Goal: Find specific page/section: Find specific page/section

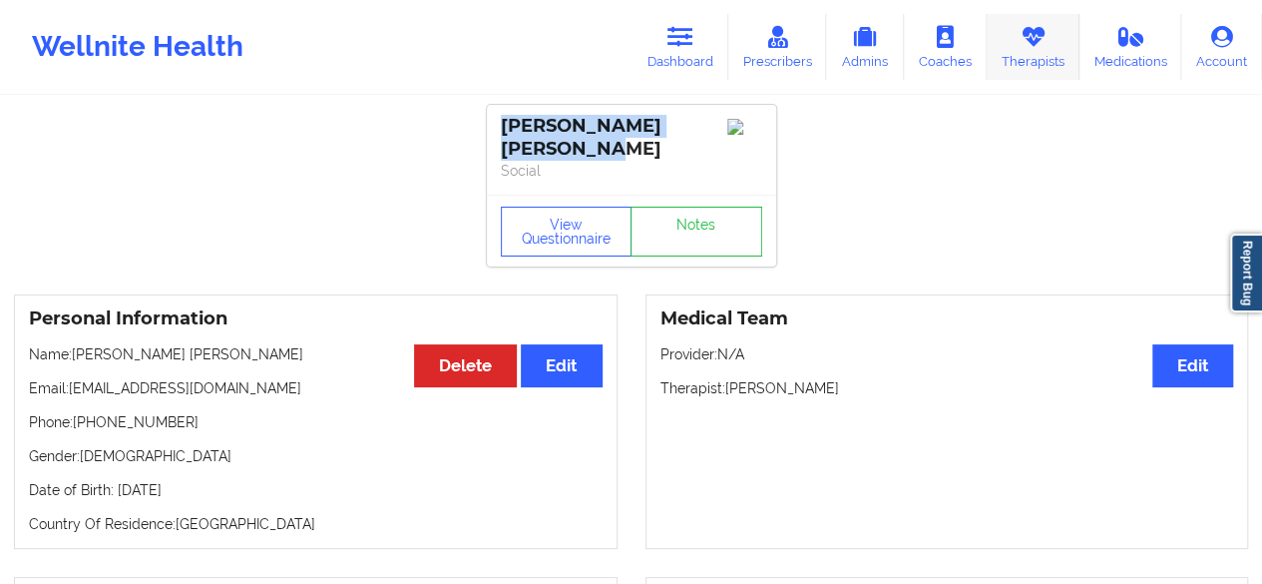
click at [1017, 31] on link "Therapists" at bounding box center [1032, 47] width 93 height 66
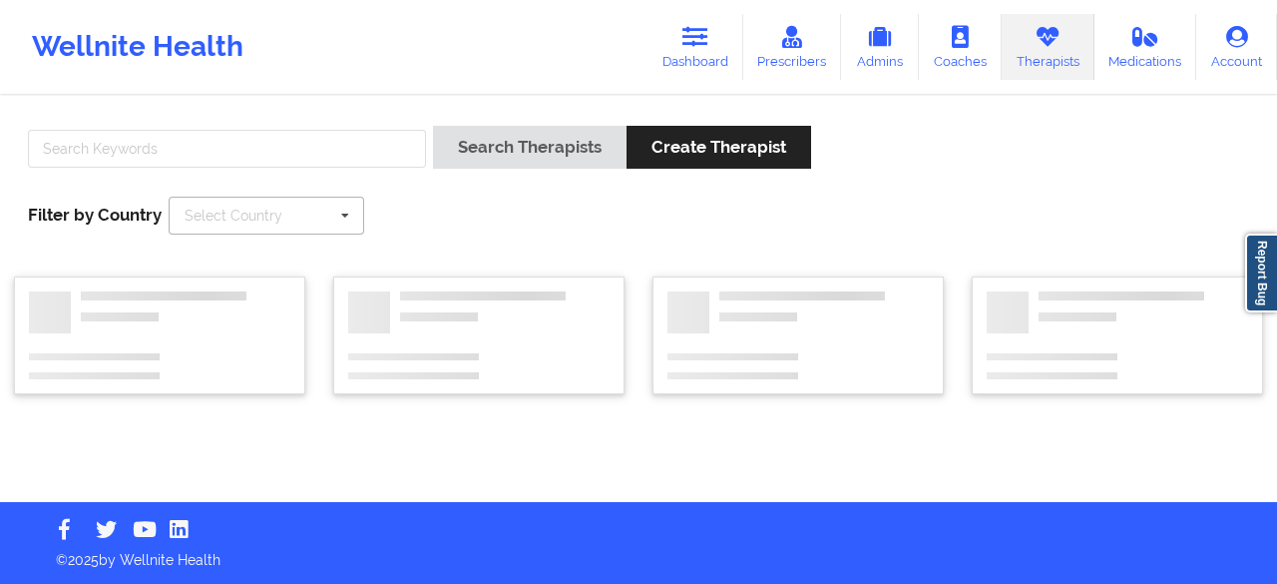
click at [339, 212] on icon at bounding box center [345, 215] width 30 height 37
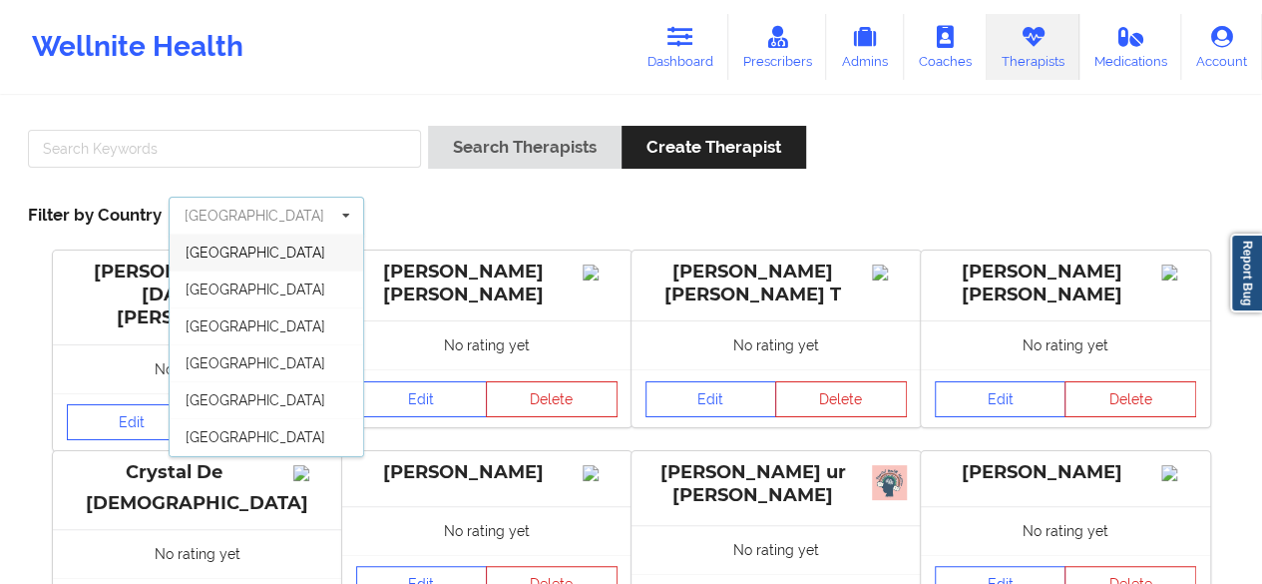
scroll to position [106, 0]
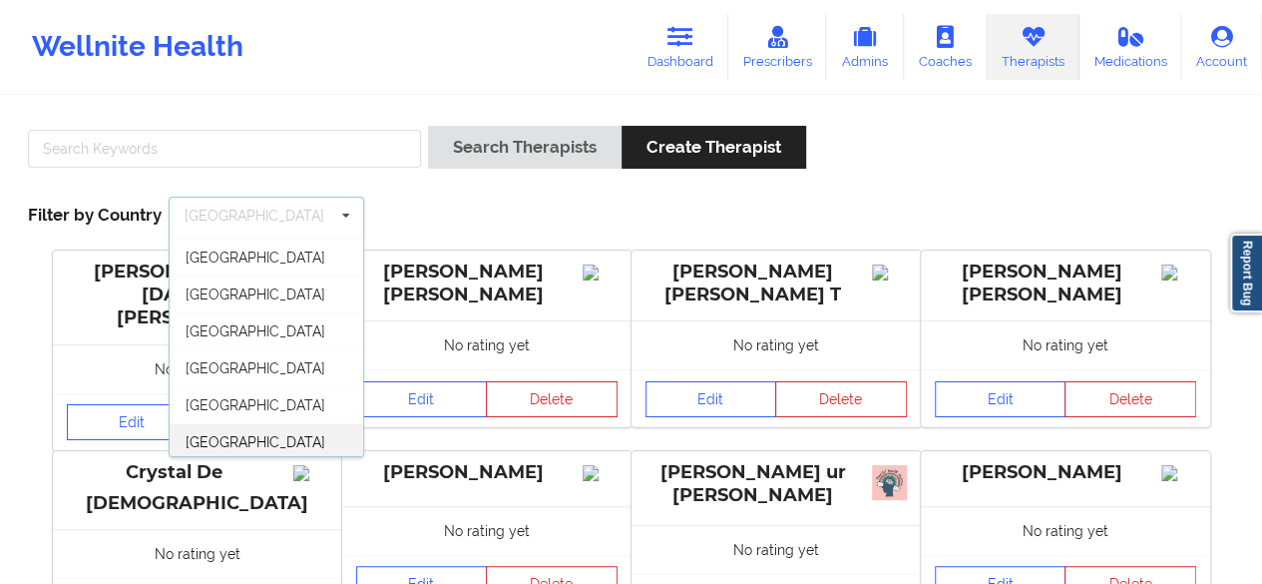
click at [260, 442] on span "[GEOGRAPHIC_DATA]" at bounding box center [256, 442] width 140 height 16
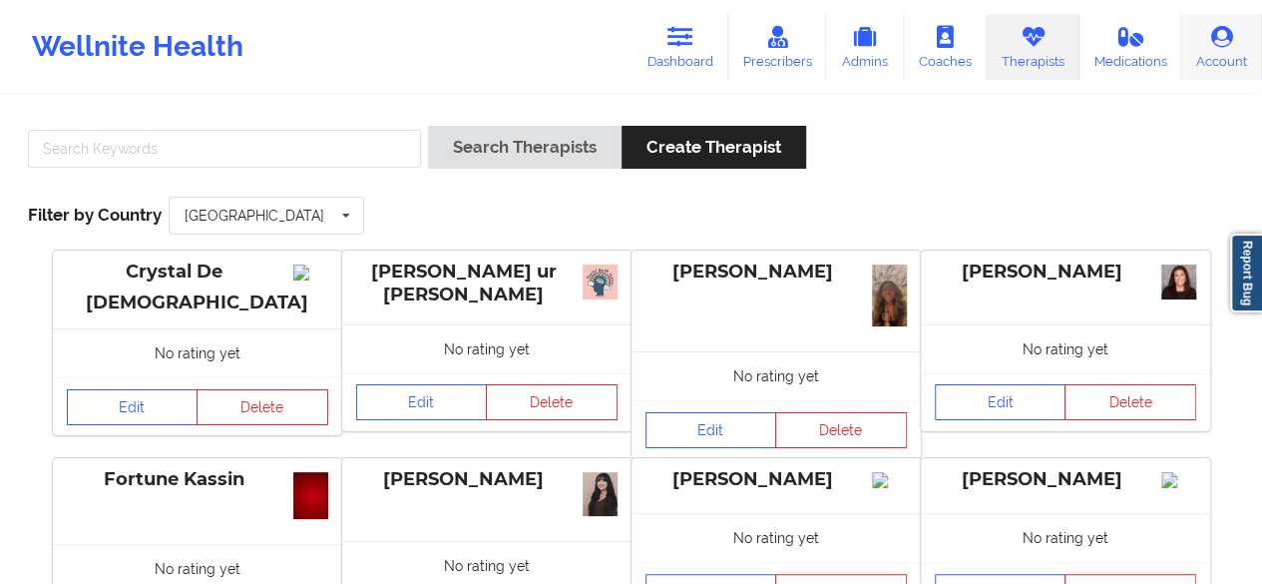
click at [1224, 38] on icon at bounding box center [1222, 37] width 26 height 22
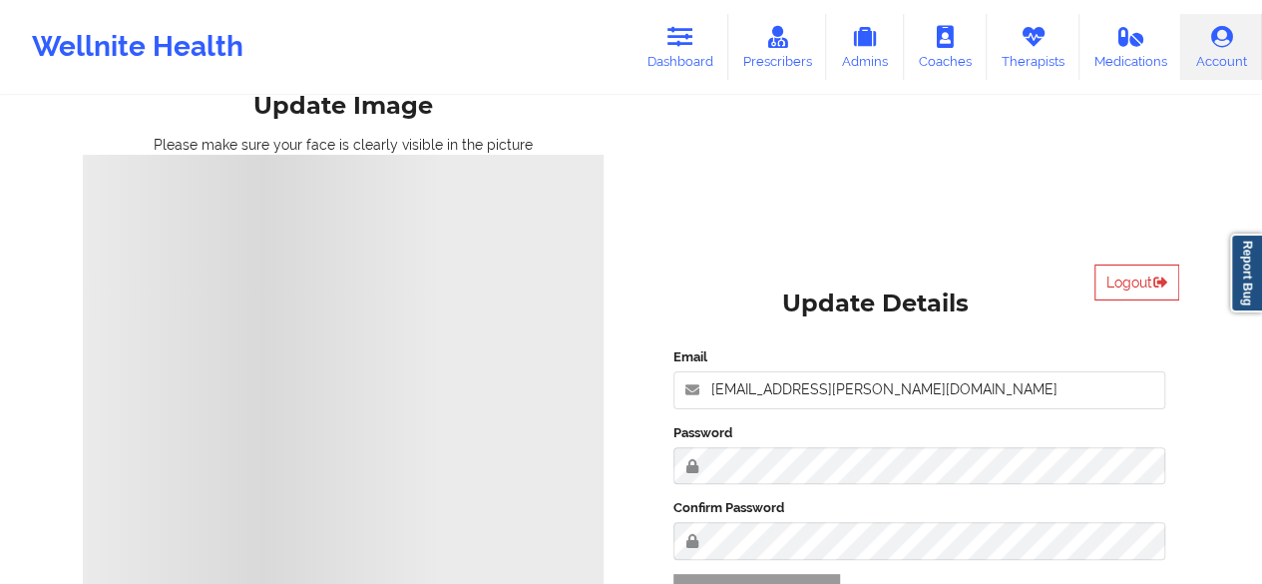
scroll to position [20, 0]
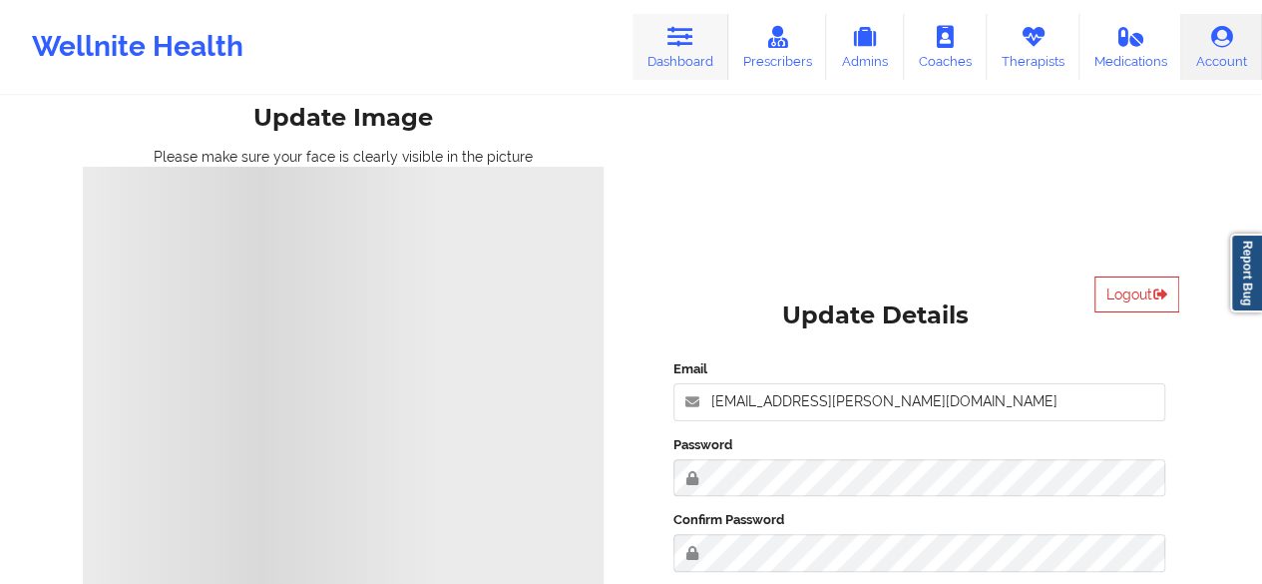
click at [677, 32] on icon at bounding box center [680, 37] width 26 height 22
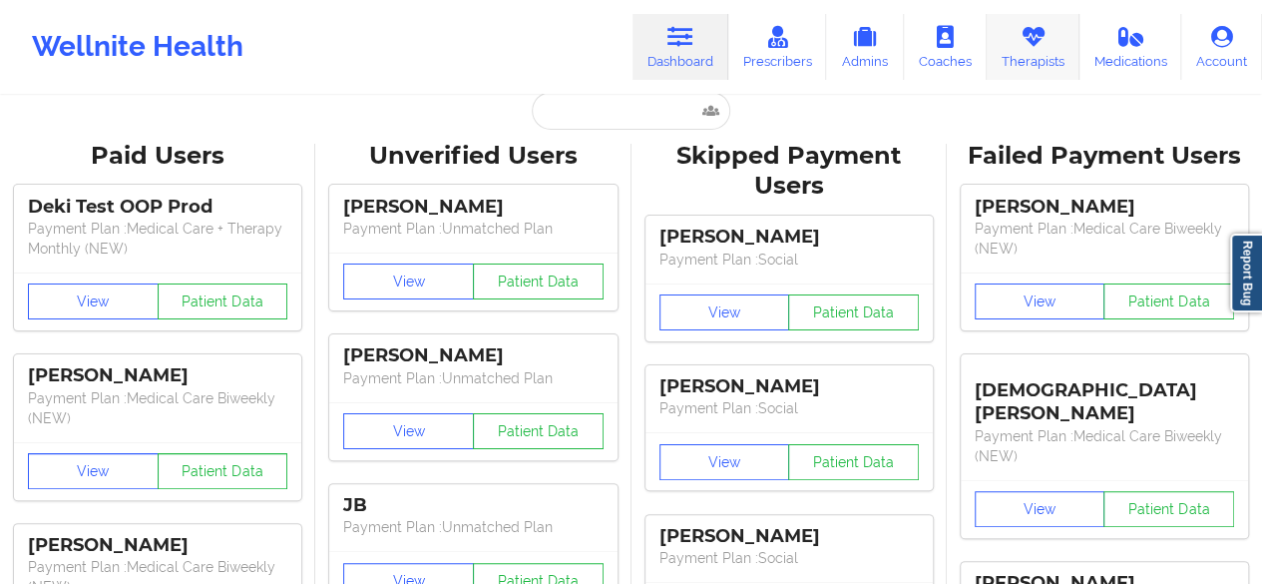
click at [1056, 59] on link "Therapists" at bounding box center [1032, 47] width 93 height 66
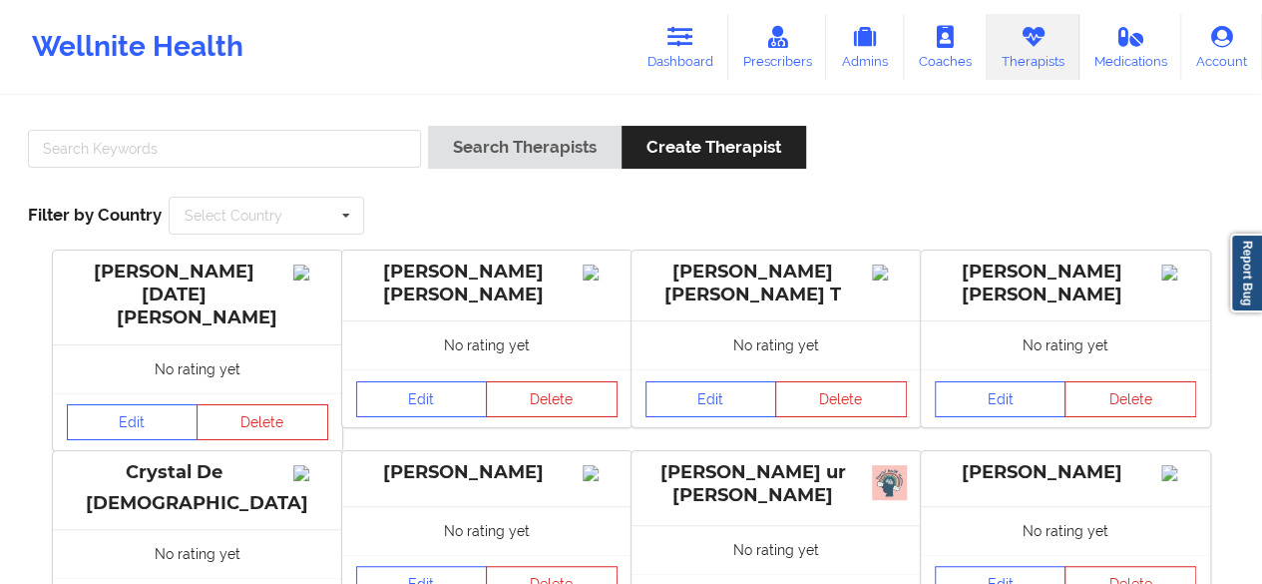
click at [454, 421] on div "Edit Delete" at bounding box center [486, 398] width 289 height 58
click at [184, 144] on input "text" at bounding box center [224, 149] width 393 height 38
click at [428, 126] on button "Search Therapists" at bounding box center [525, 147] width 194 height 43
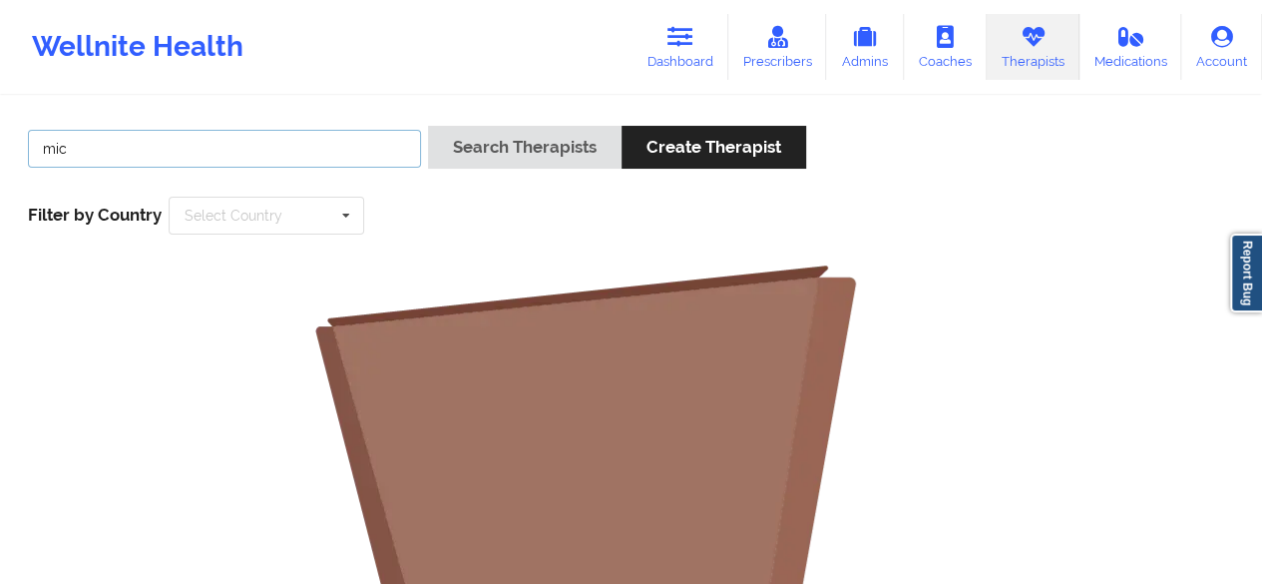
click at [428, 126] on button "Search Therapists" at bounding box center [525, 147] width 194 height 43
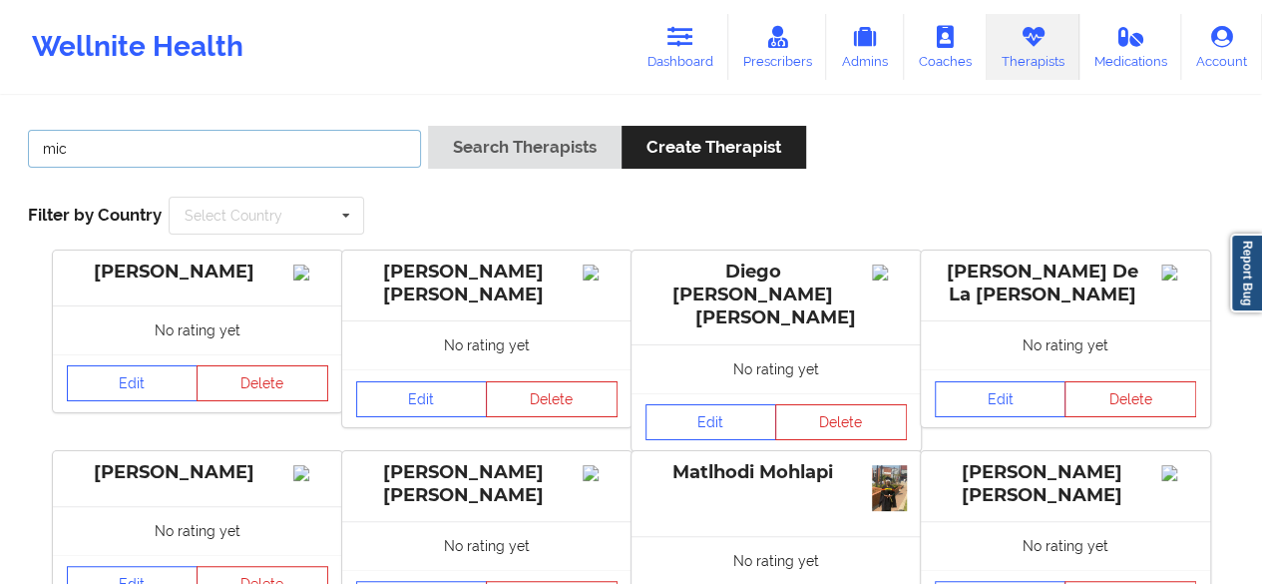
click at [190, 165] on input "mic" at bounding box center [224, 149] width 393 height 38
type input "m"
paste input "[PERSON_NAME]"
type input "[PERSON_NAME]"
click at [428, 126] on button "Search Therapists" at bounding box center [525, 147] width 194 height 43
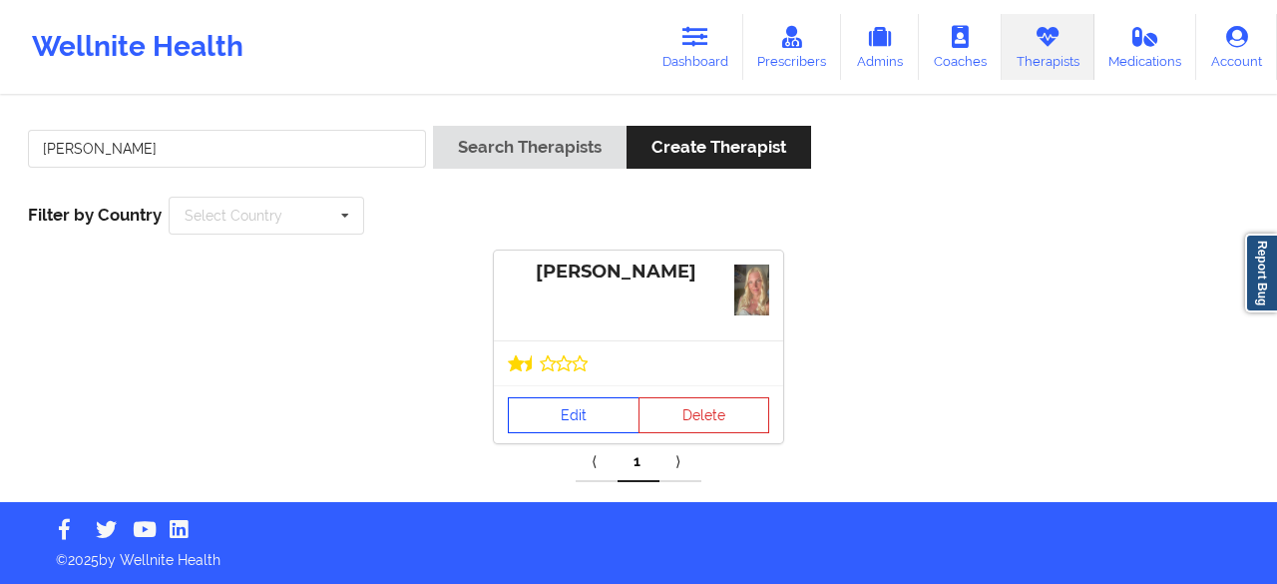
click at [565, 414] on link "Edit" at bounding box center [574, 415] width 132 height 36
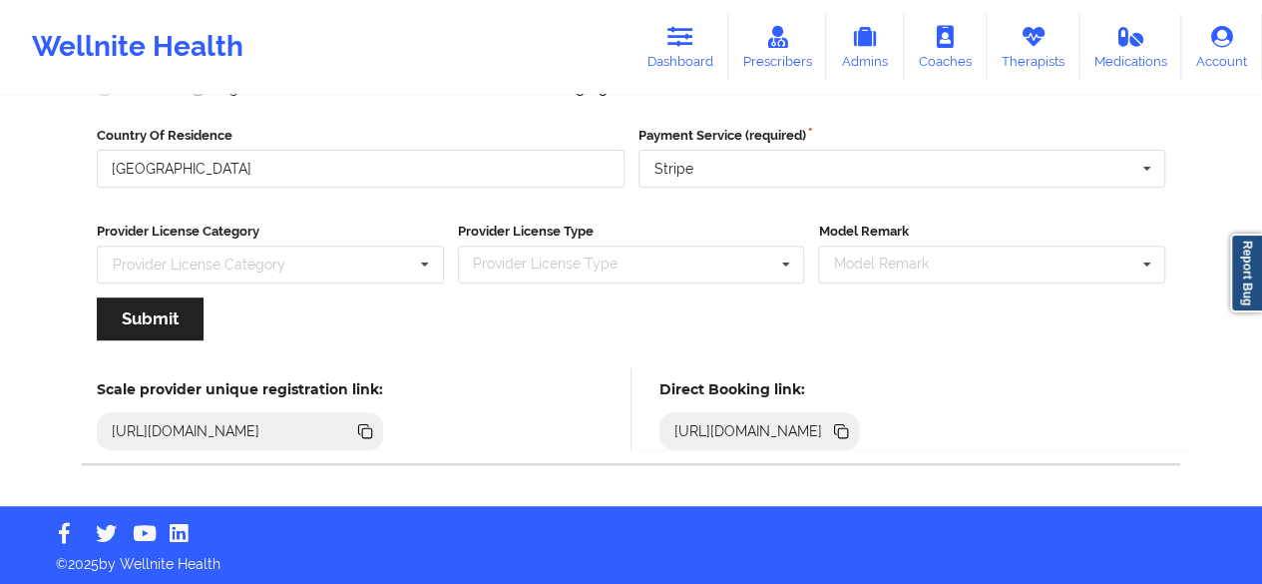
scroll to position [309, 0]
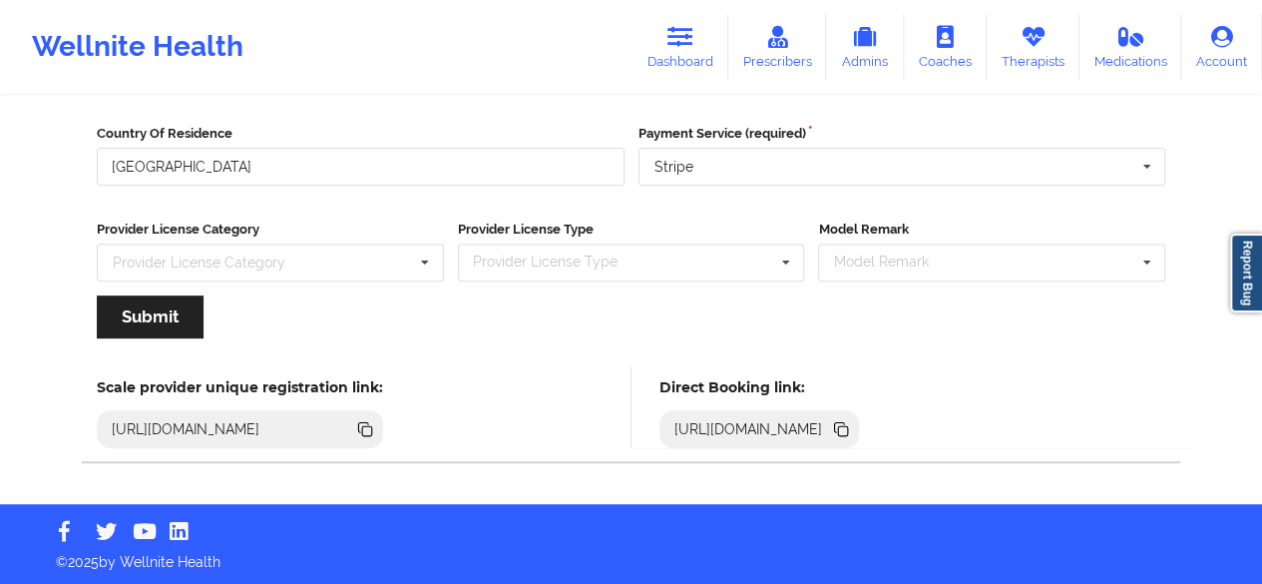
click at [848, 429] on icon at bounding box center [843, 431] width 10 height 10
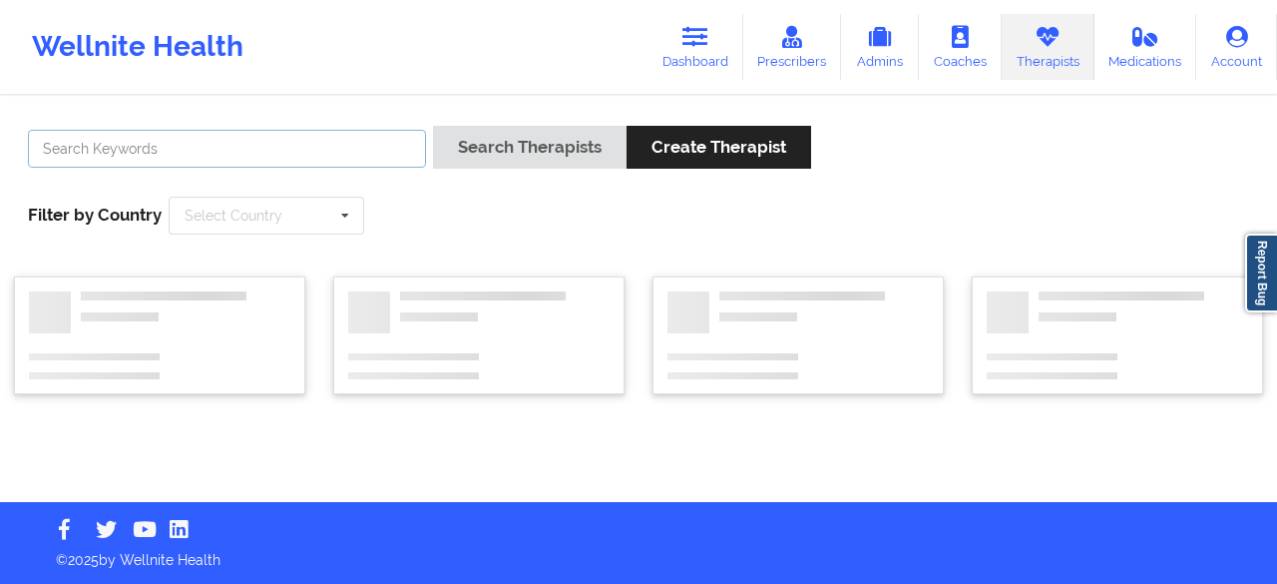
click at [258, 137] on input "text" at bounding box center [227, 149] width 398 height 38
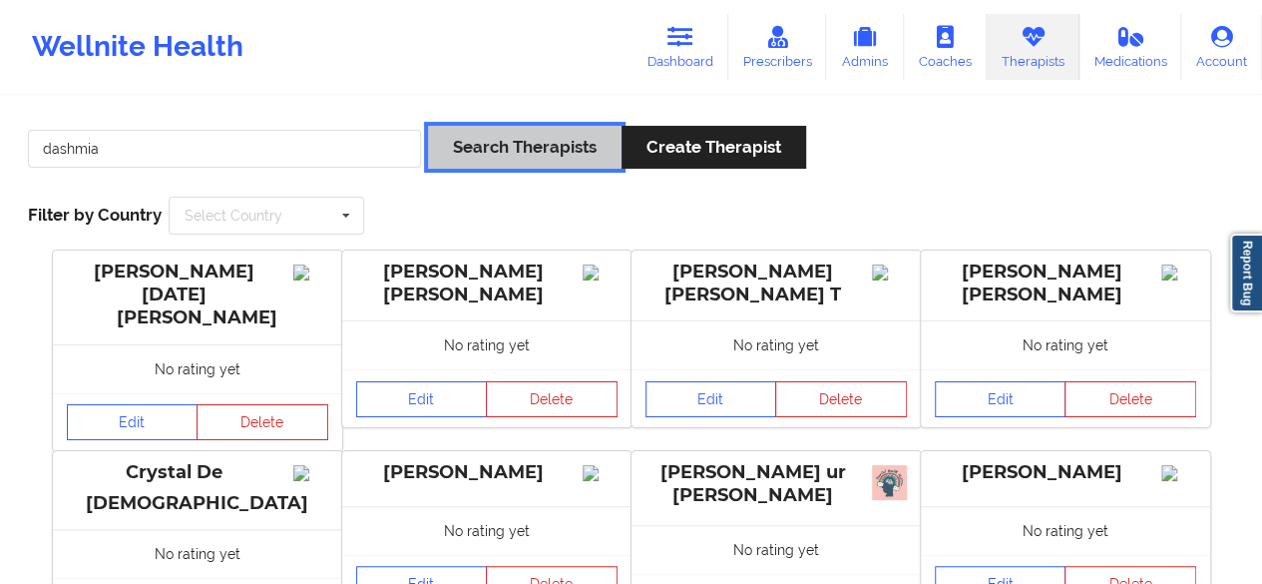
click at [551, 134] on button "Search Therapists" at bounding box center [525, 147] width 194 height 43
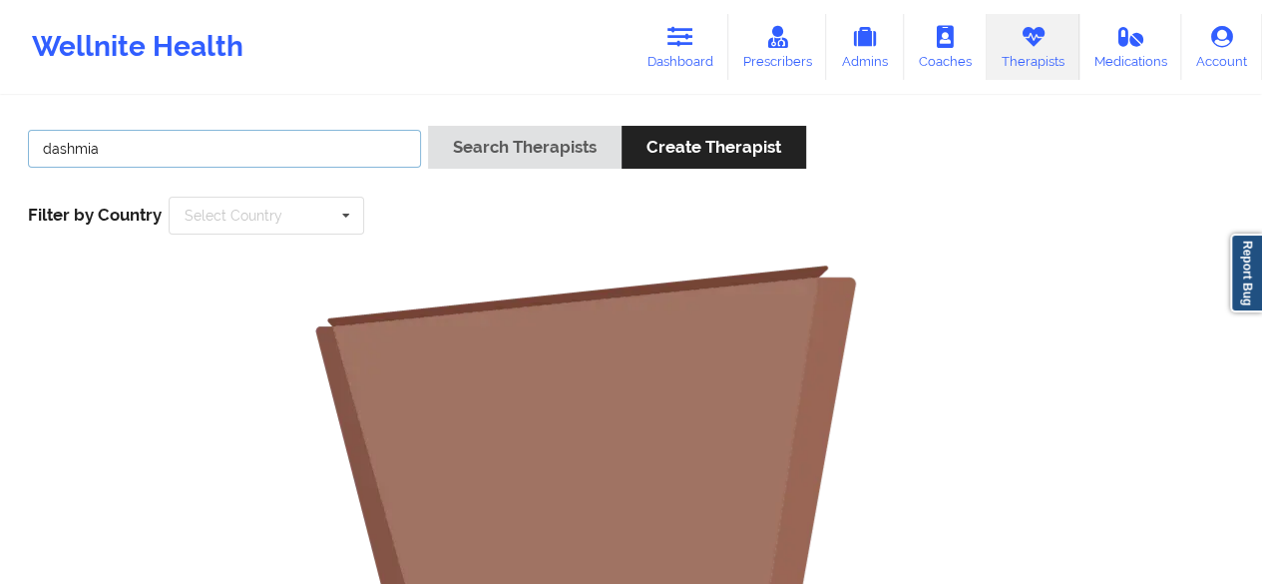
click at [154, 143] on input "dashmia" at bounding box center [224, 149] width 393 height 38
type input "dash"
click at [428, 126] on button "Search Therapists" at bounding box center [525, 147] width 194 height 43
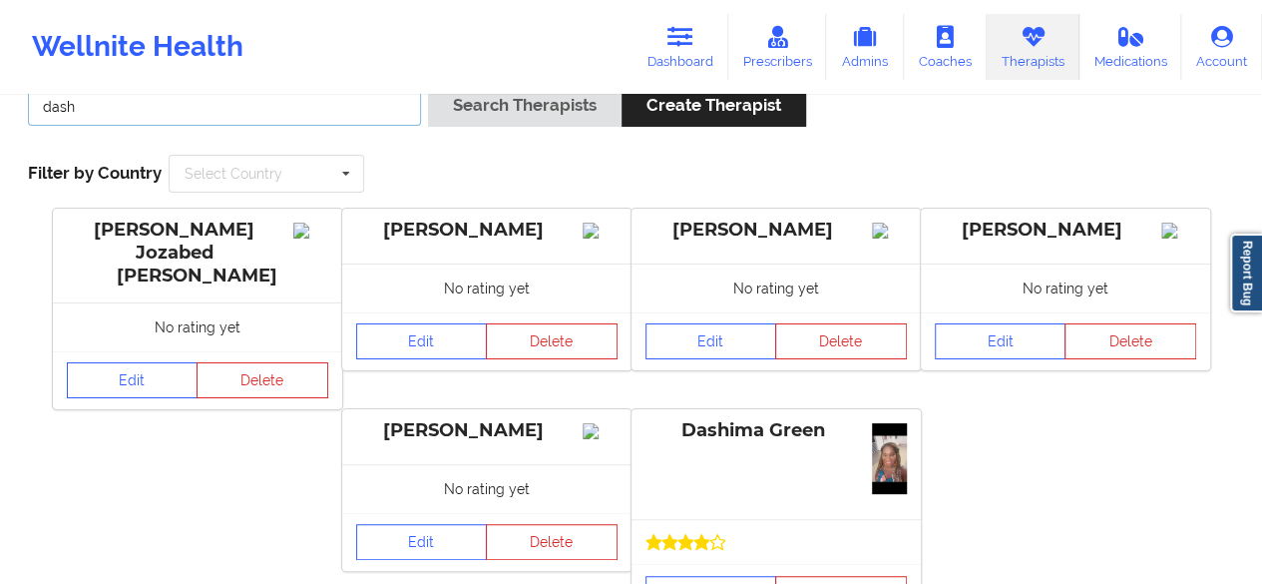
scroll to position [194, 0]
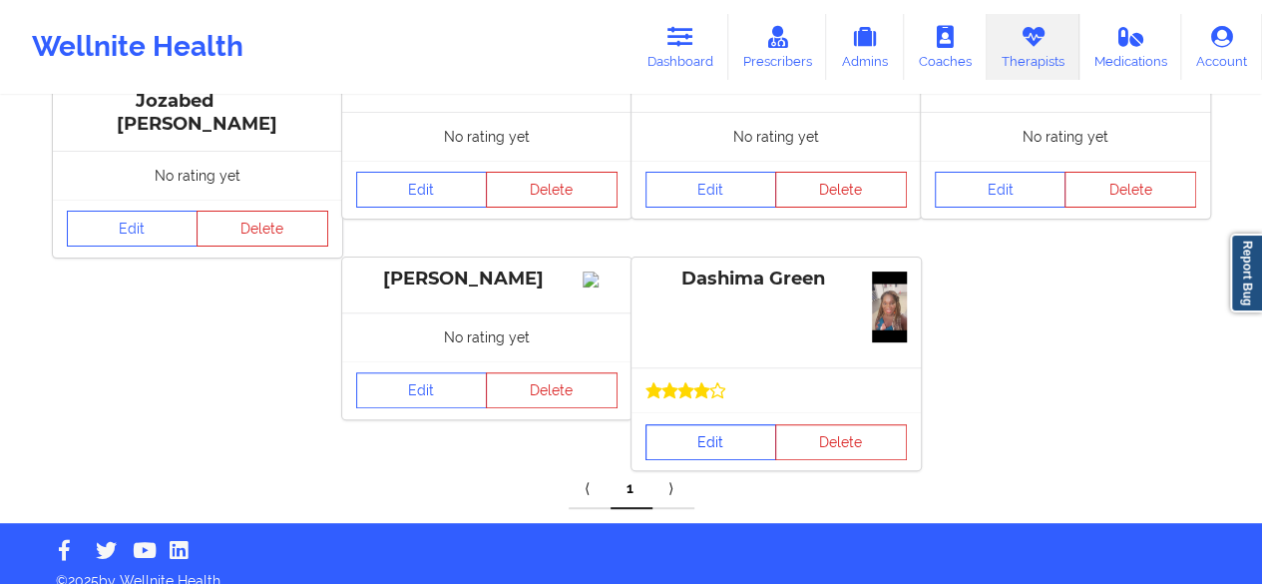
click at [728, 424] on link "Edit" at bounding box center [711, 442] width 132 height 36
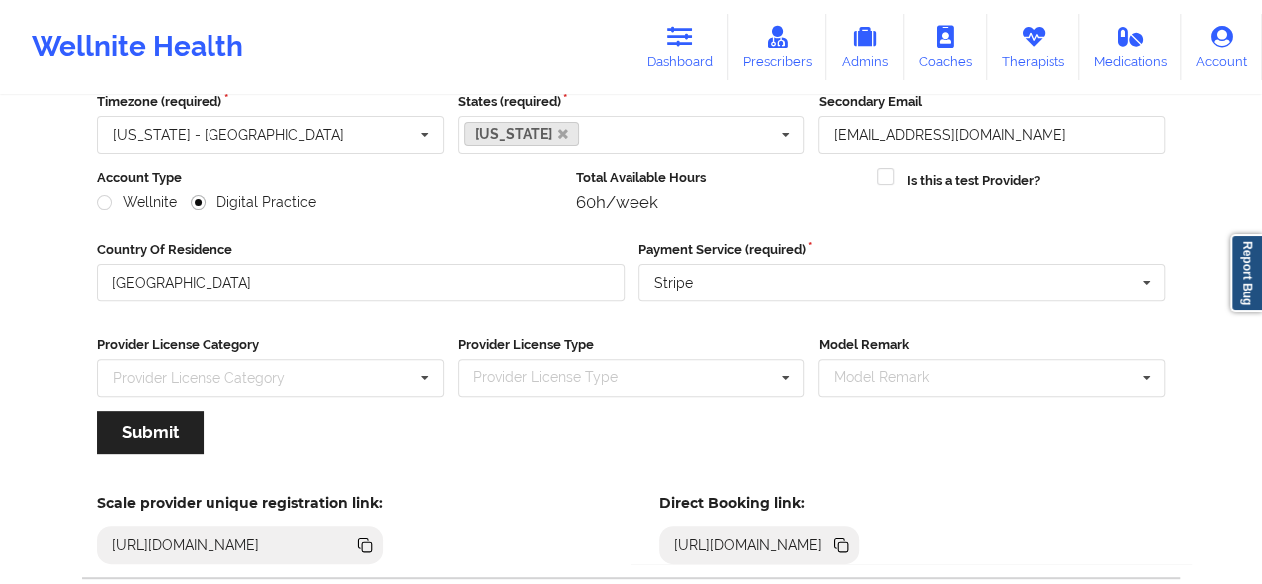
scroll to position [309, 0]
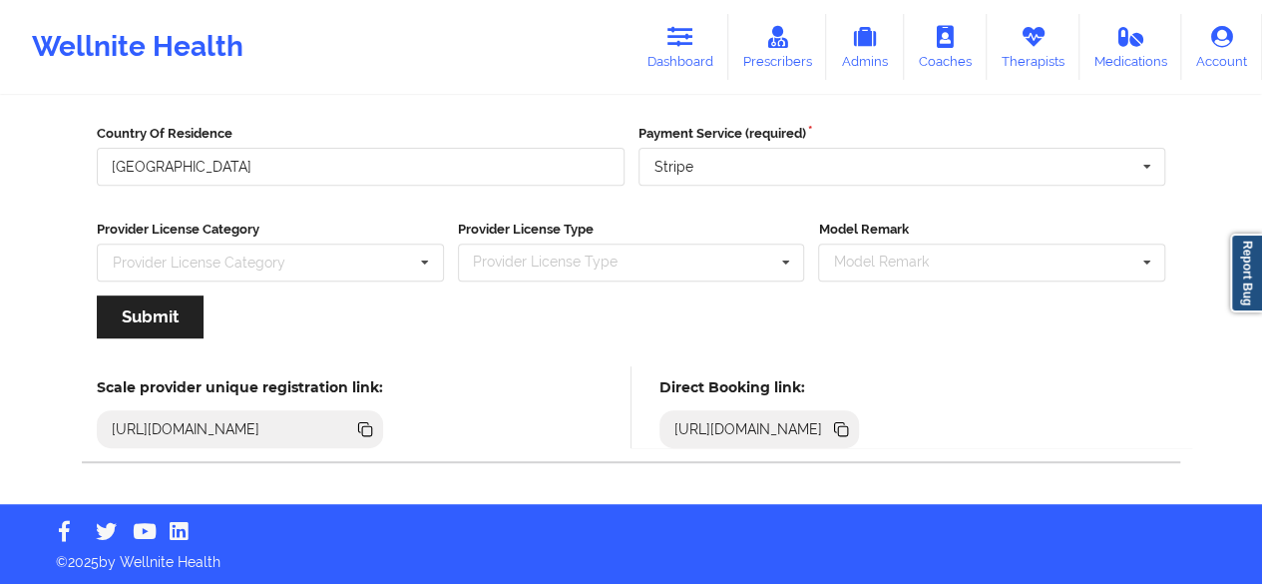
click at [852, 432] on icon at bounding box center [841, 429] width 22 height 22
